Goal: Task Accomplishment & Management: Manage account settings

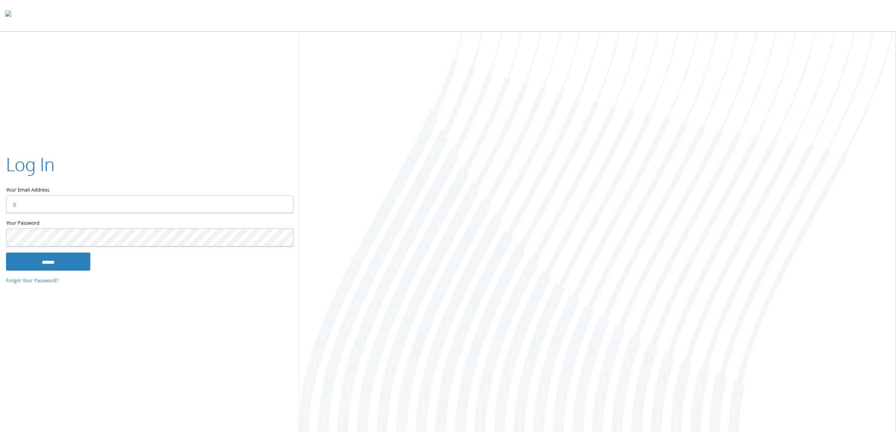
click at [280, 204] on keeper-lock "Open Keeper Popup" at bounding box center [282, 204] width 9 height 9
type input "**********"
click at [74, 260] on input "******" at bounding box center [48, 261] width 84 height 18
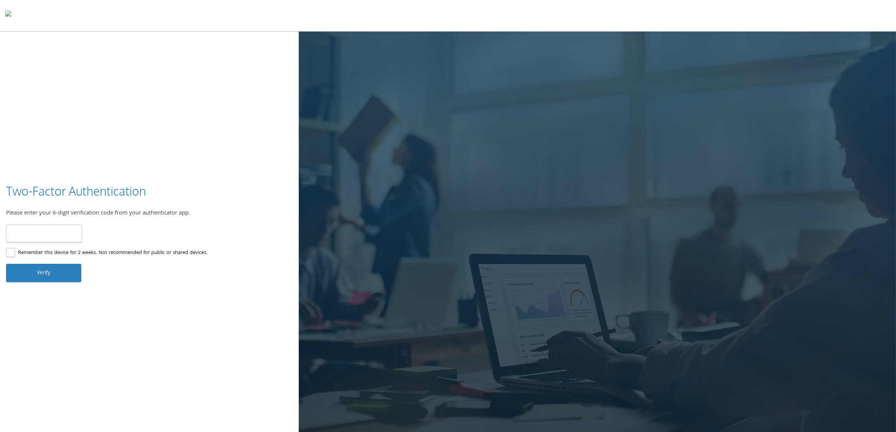
type input "******"
